Goal: Task Accomplishment & Management: Use online tool/utility

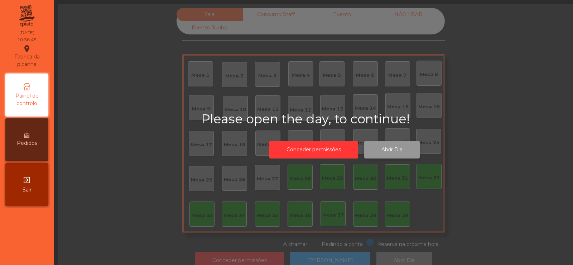
click at [395, 150] on button "Abrir Dia" at bounding box center [392, 150] width 56 height 18
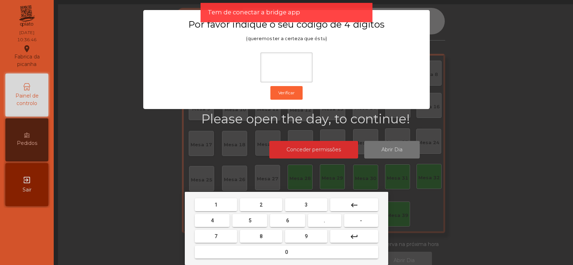
click at [267, 206] on button "2" at bounding box center [261, 204] width 42 height 13
click at [283, 222] on button "6" at bounding box center [287, 220] width 35 height 13
click at [232, 234] on button "7" at bounding box center [216, 236] width 42 height 13
click at [249, 222] on span "5" at bounding box center [250, 220] width 3 height 6
type input "****"
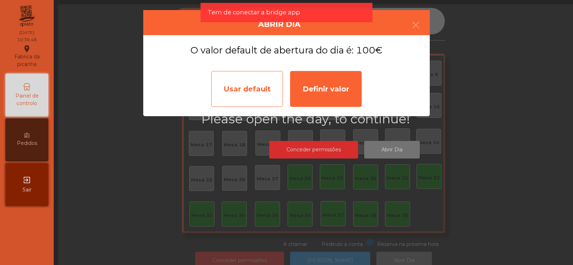
click at [266, 93] on div "Usar default" at bounding box center [247, 89] width 72 height 36
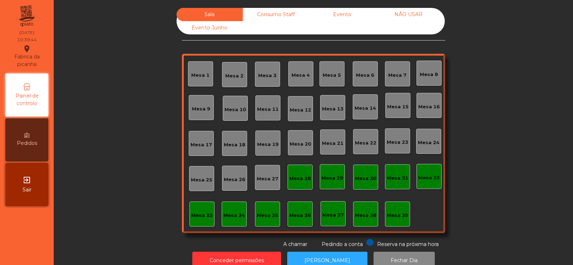
click at [124, 144] on div "Sala Consumo Staff Evento NÃO USAR Evento Junho Mesa 1 Mesa 2 Mesa 3 [GEOGRAPHI…" at bounding box center [313, 128] width 500 height 240
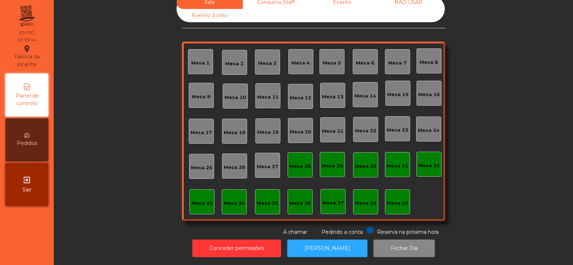
click at [331, 199] on div "Mesa 37" at bounding box center [332, 202] width 21 height 7
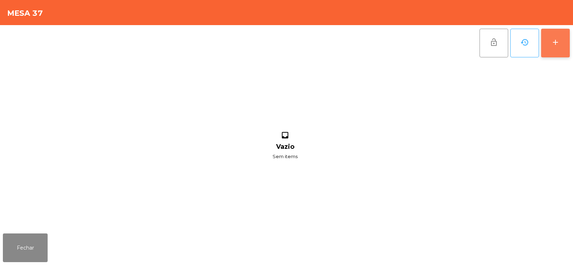
click at [552, 49] on button "add" at bounding box center [555, 43] width 29 height 29
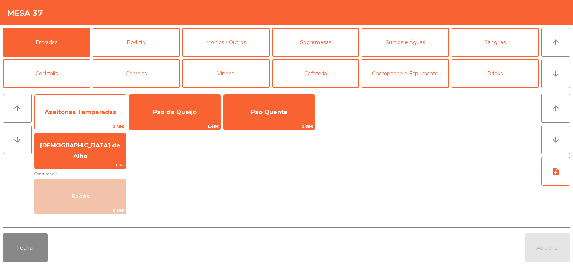
click at [79, 111] on span "Azeitonas Temperadas" at bounding box center [80, 112] width 71 height 7
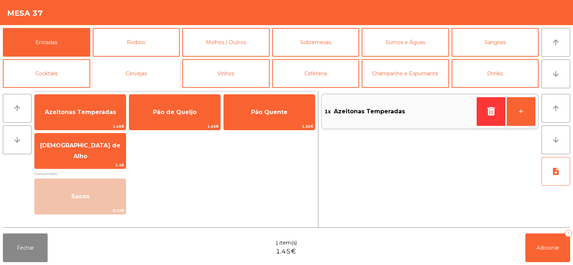
click at [110, 73] on button "Cervejas" at bounding box center [136, 73] width 87 height 29
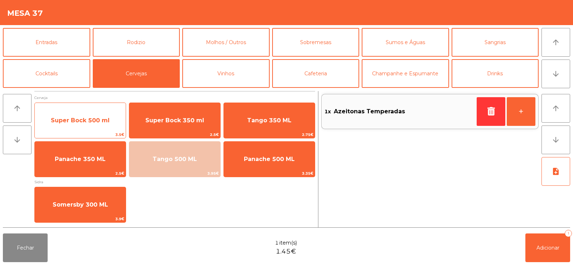
click at [96, 121] on span "Super Bock 500 ml" at bounding box center [80, 120] width 59 height 7
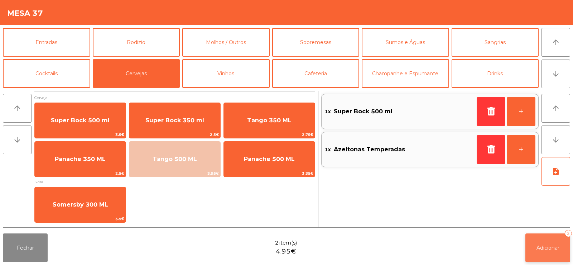
click at [541, 244] on span "Adicionar" at bounding box center [548, 247] width 23 height 6
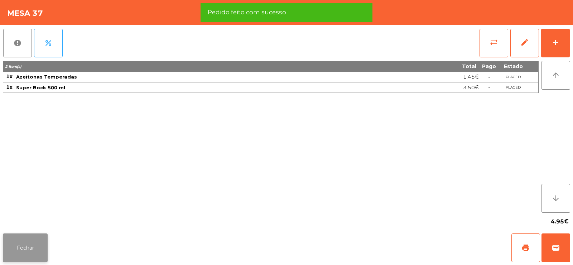
click at [26, 245] on button "Fechar" at bounding box center [25, 247] width 45 height 29
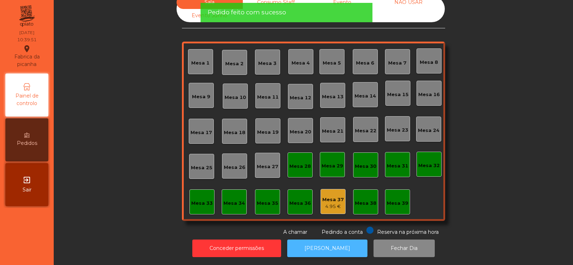
click at [322, 239] on button "[PERSON_NAME]" at bounding box center [327, 248] width 80 height 18
